Goal: Navigation & Orientation: Go to known website

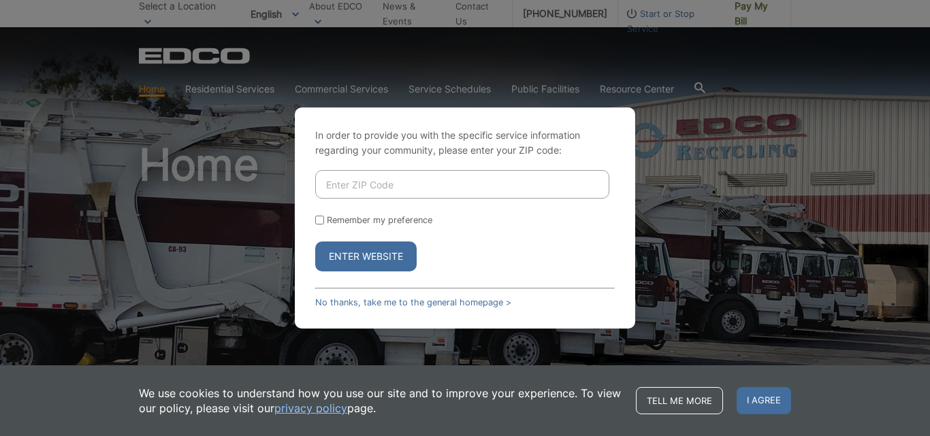
drag, startPoint x: 252, startPoint y: 132, endPoint x: 284, endPoint y: 149, distance: 36.8
click at [252, 131] on div "In order to provide you with the specific service information regarding your co…" at bounding box center [465, 218] width 930 height 436
click at [602, 141] on p "In order to provide you with the specific service information regarding your co…" at bounding box center [464, 143] width 299 height 30
click at [602, 140] on p "In order to provide you with the specific service information regarding your co…" at bounding box center [464, 143] width 299 height 30
click at [616, 122] on div "In order to provide you with the specific service information regarding your co…" at bounding box center [465, 218] width 340 height 221
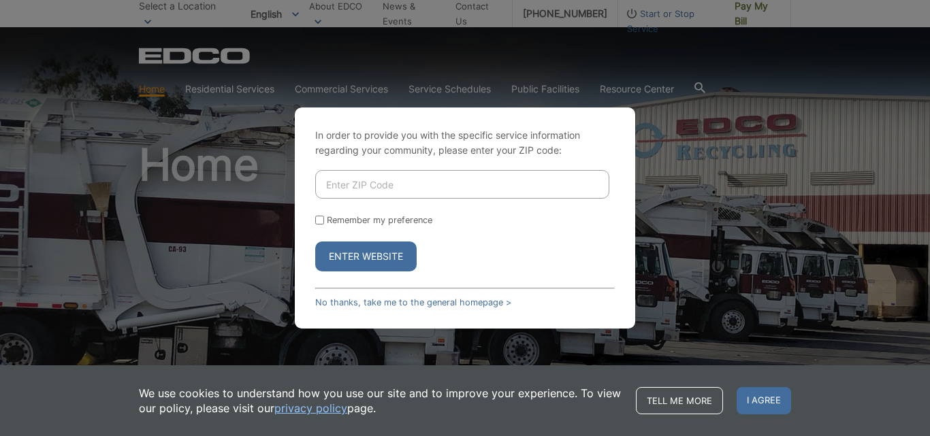
click at [755, 242] on div "In order to provide you with the specific service information regarding your co…" at bounding box center [465, 218] width 930 height 436
click at [336, 304] on link "No thanks, take me to the general homepage >" at bounding box center [413, 302] width 196 height 10
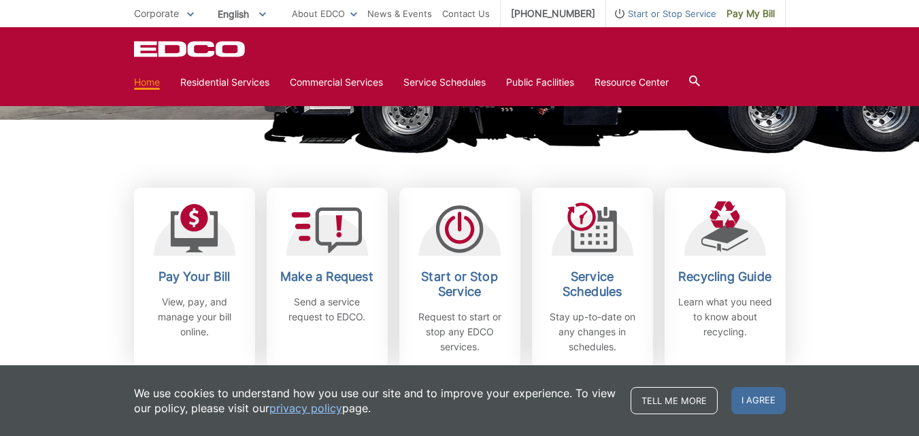
scroll to position [272, 0]
